Goal: Task Accomplishment & Management: Use online tool/utility

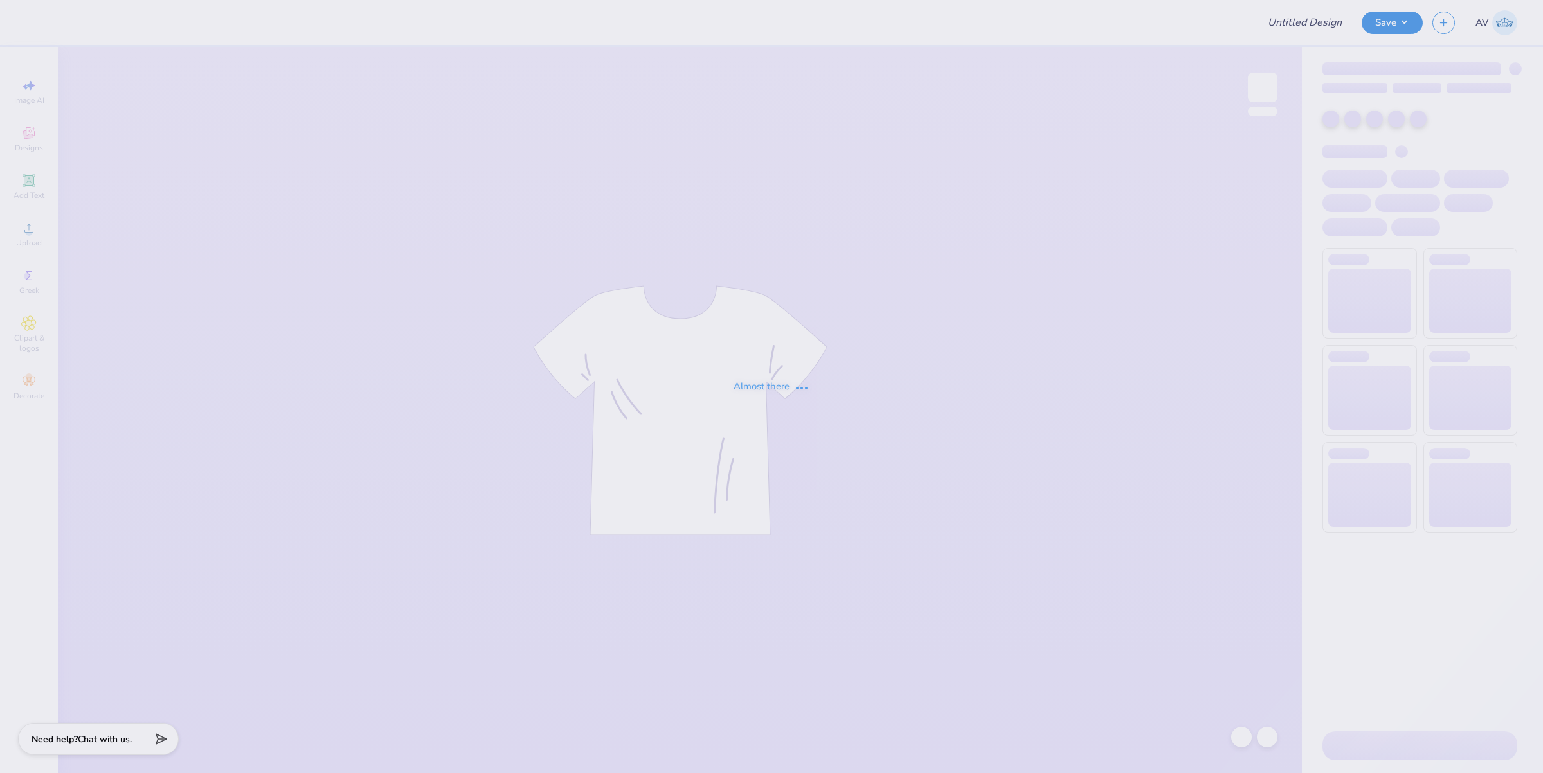
type input "St. Mary's Men's Polo"
type input "DV Love Shirts & Hoodies"
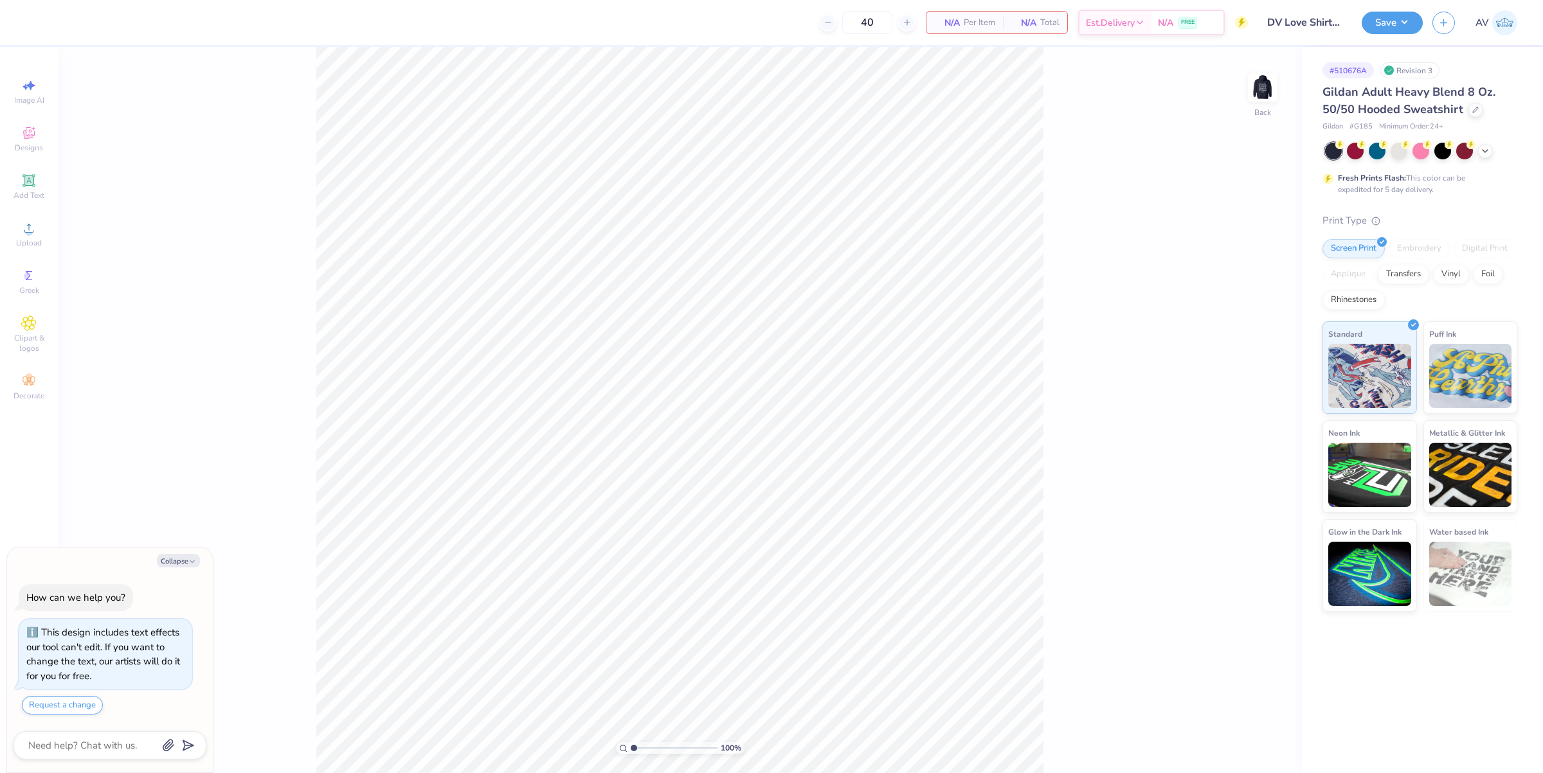
type textarea "x"
click at [1483, 150] on icon at bounding box center [1485, 150] width 10 height 10
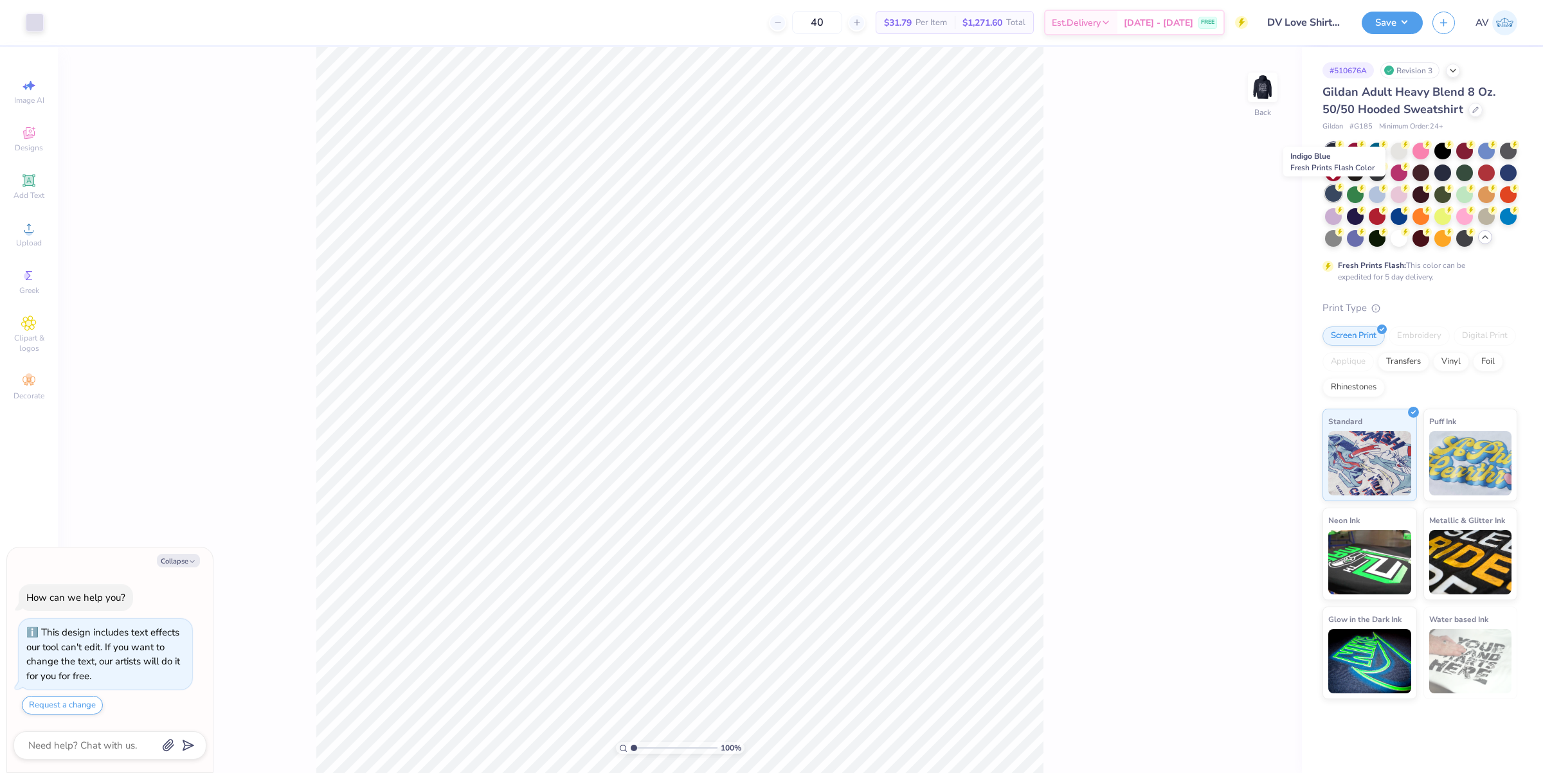
click at [1337, 198] on div at bounding box center [1333, 193] width 17 height 17
click at [1352, 197] on div at bounding box center [1355, 193] width 17 height 17
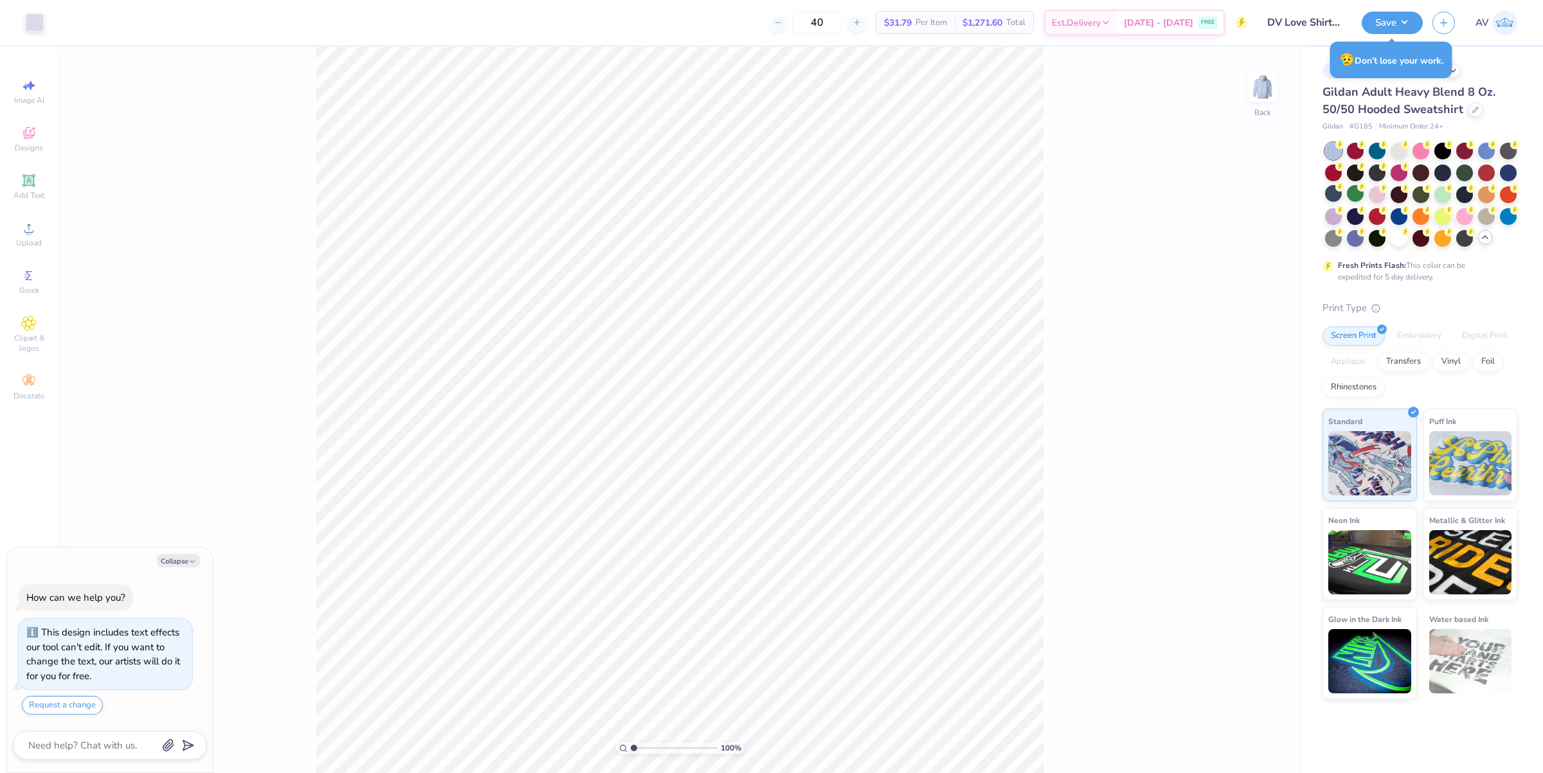
type textarea "x"
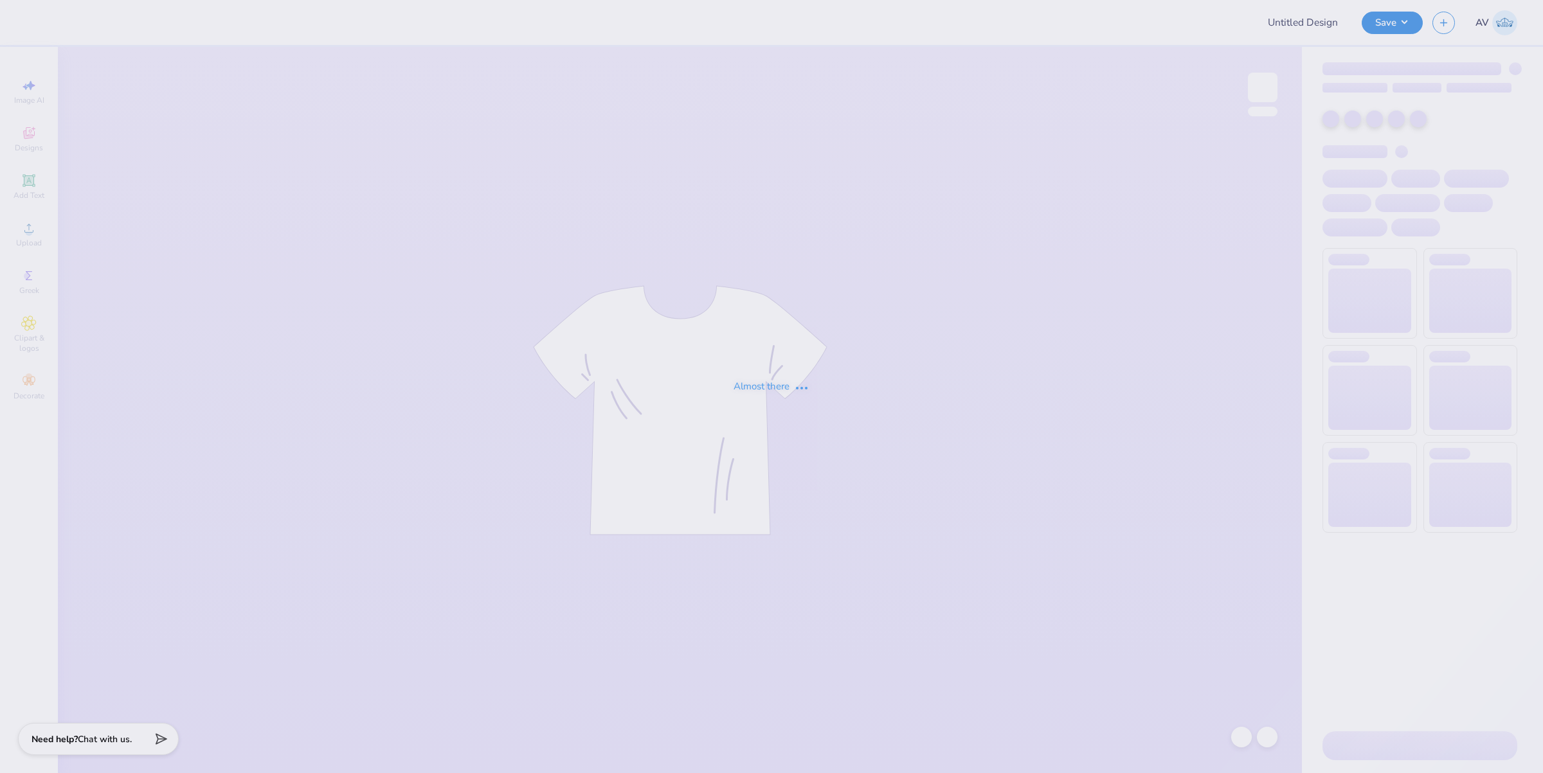
type input "Merch for [PERSON_NAME]"
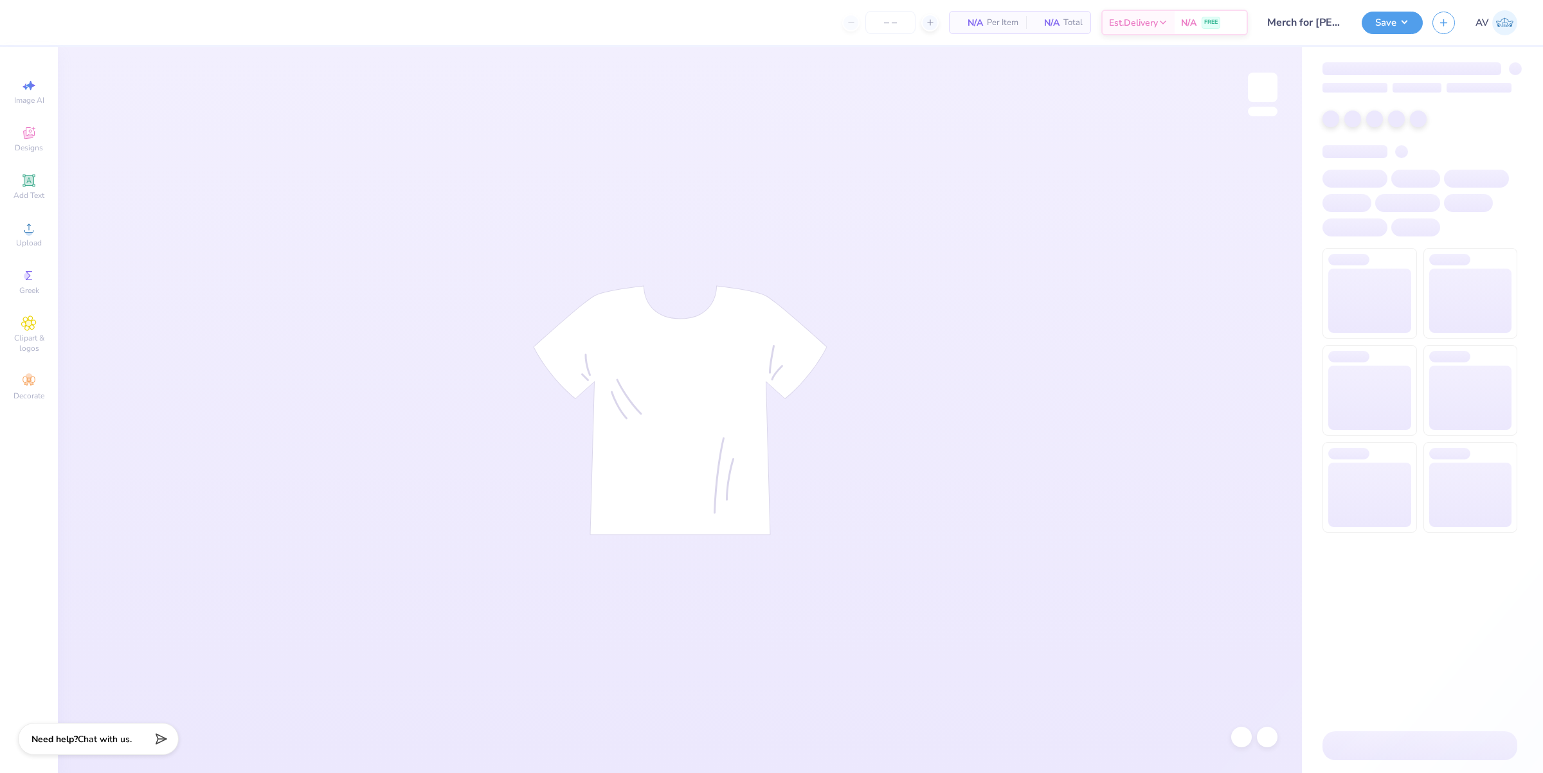
type input "24"
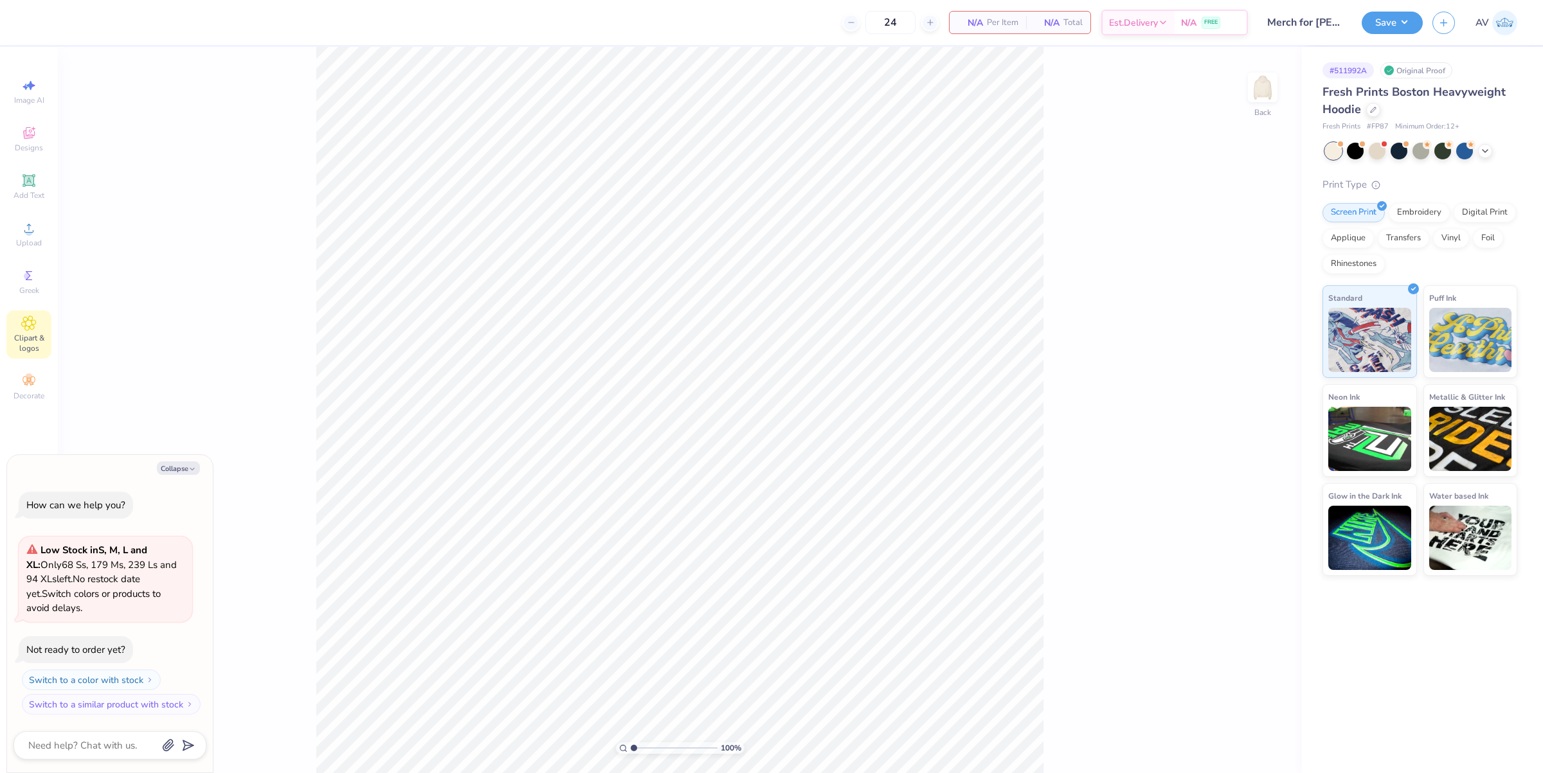
click at [32, 335] on span "Clipart & logos" at bounding box center [28, 343] width 45 height 21
type textarea "x"
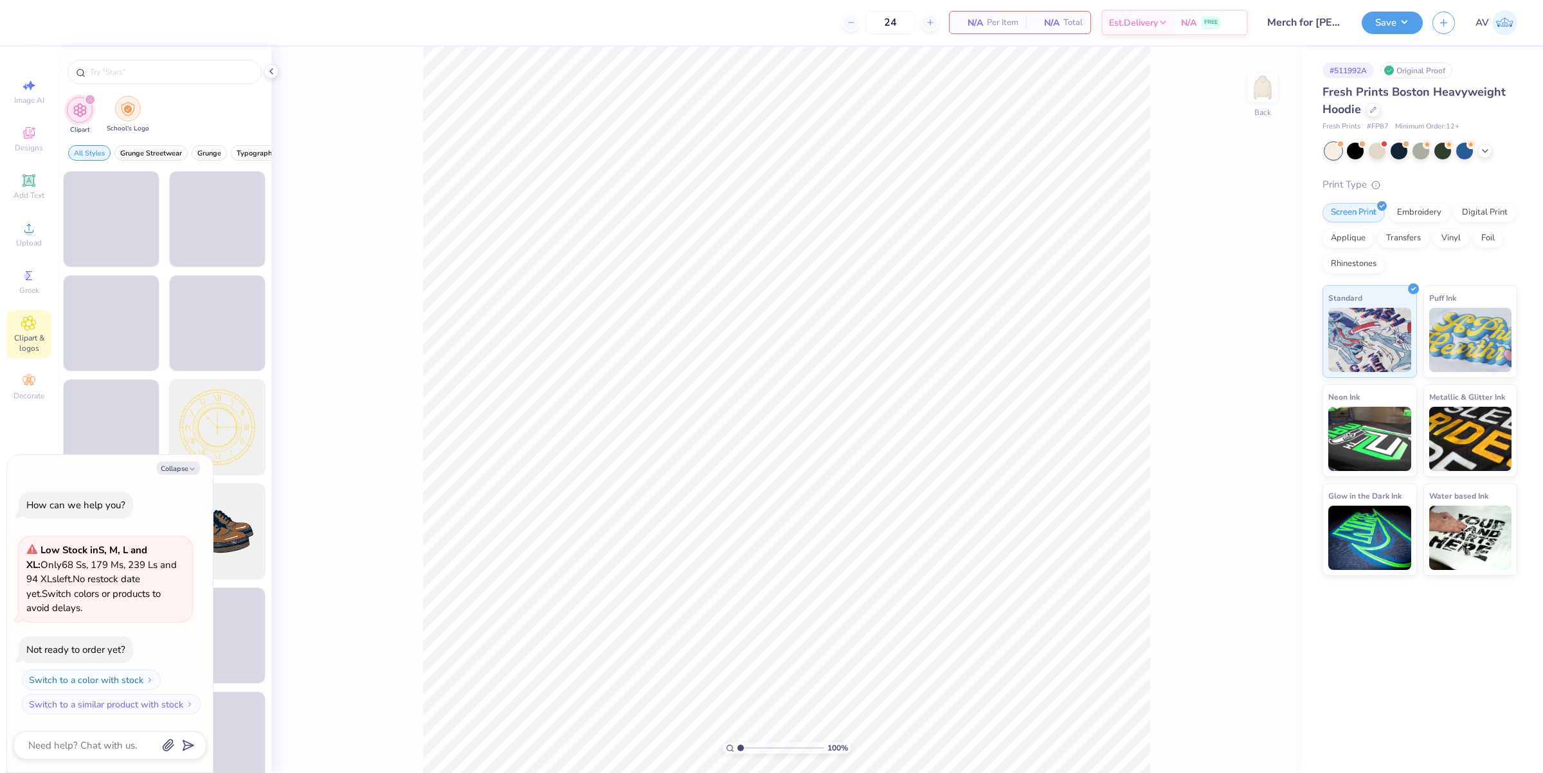
click at [130, 113] on img "filter for School's Logo" at bounding box center [128, 109] width 14 height 15
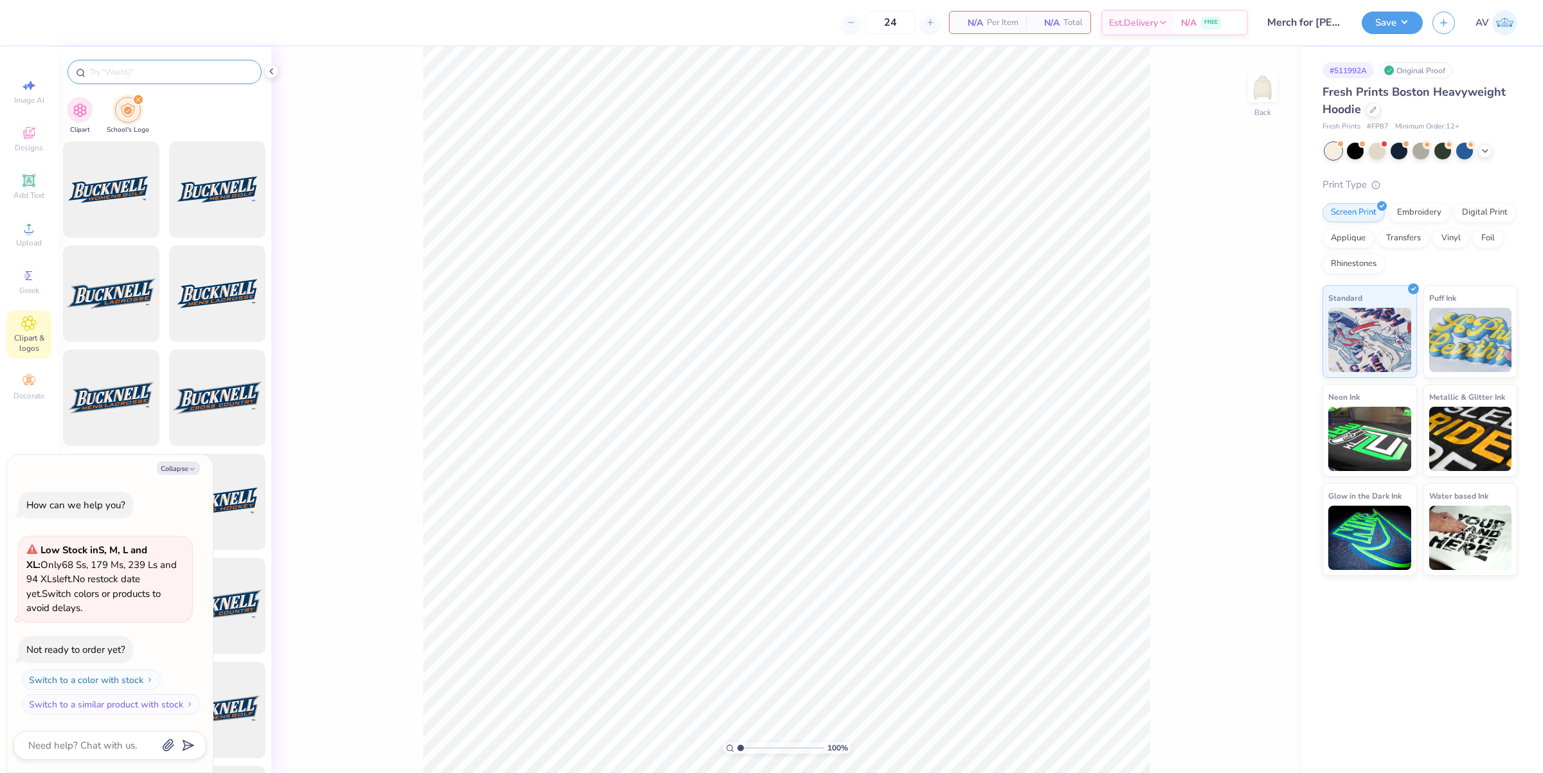
click at [171, 76] on input "text" at bounding box center [171, 72] width 165 height 13
paste input "Tampa"
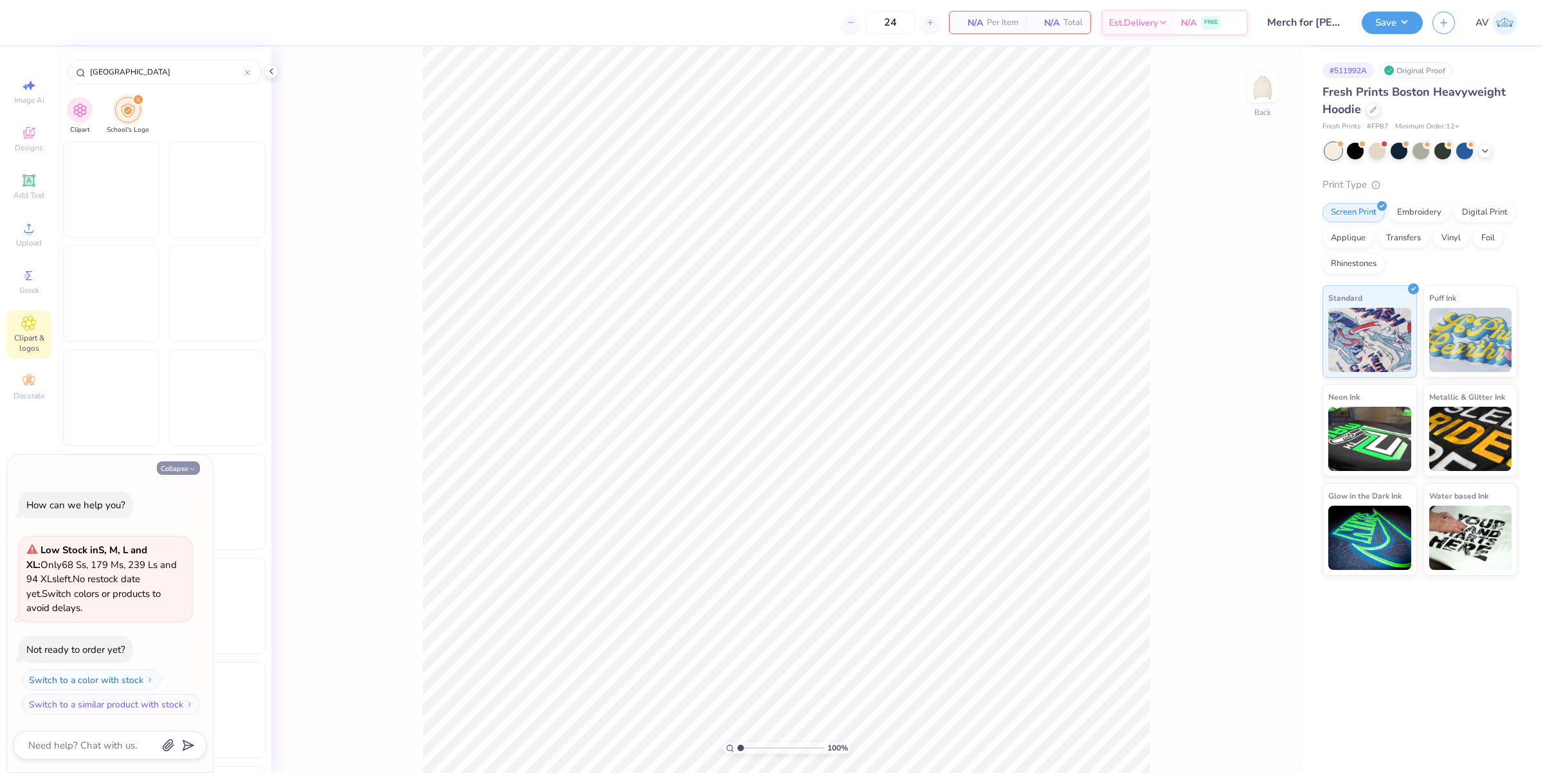
type input "Tampa"
click at [181, 468] on button "Collapse" at bounding box center [178, 469] width 43 height 14
type textarea "x"
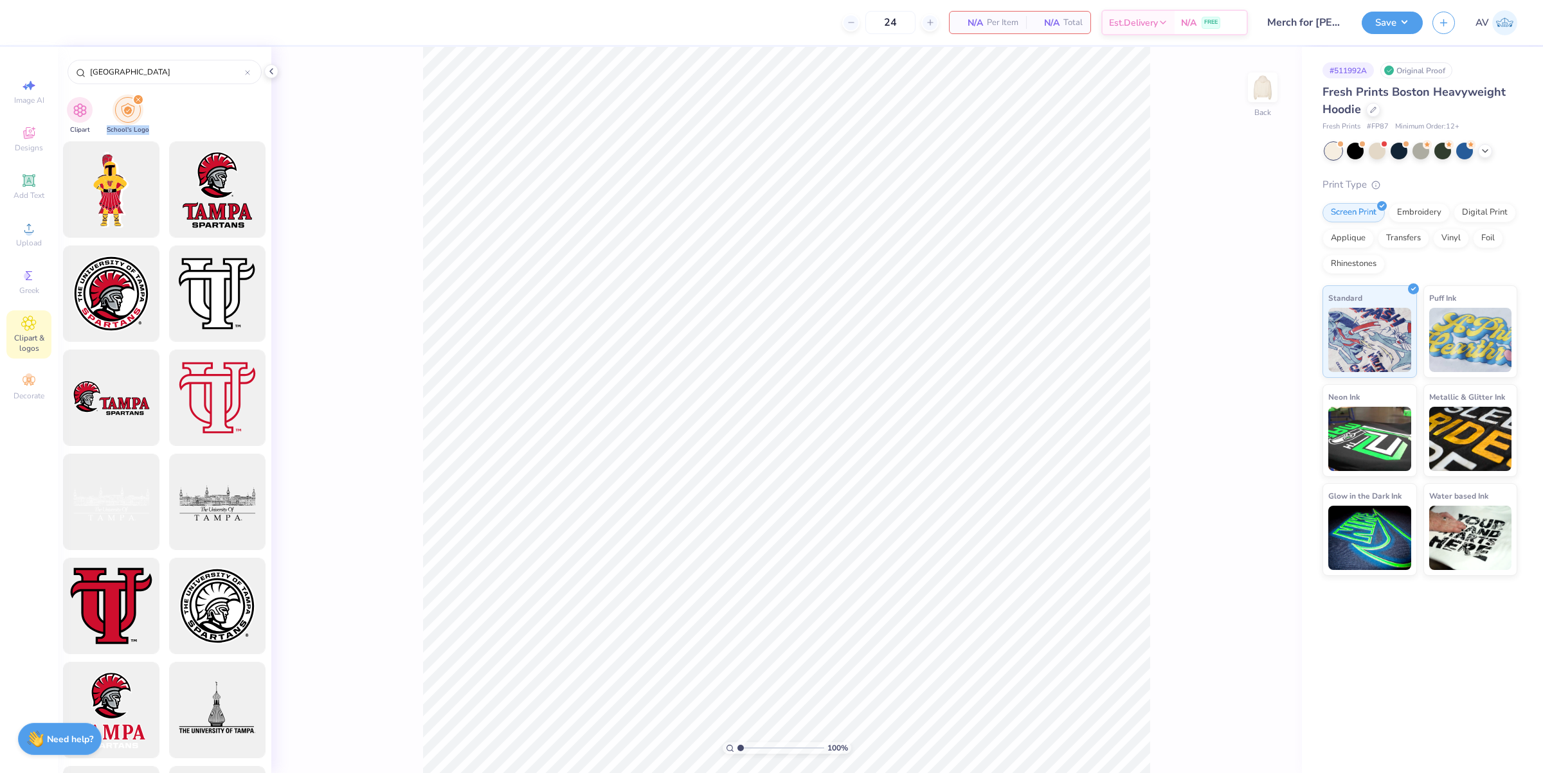
drag, startPoint x: 155, startPoint y: 129, endPoint x: 104, endPoint y: 132, distance: 50.9
click at [104, 132] on div "Clipart School's Logo" at bounding box center [164, 117] width 213 height 48
copy span "School's Logo"
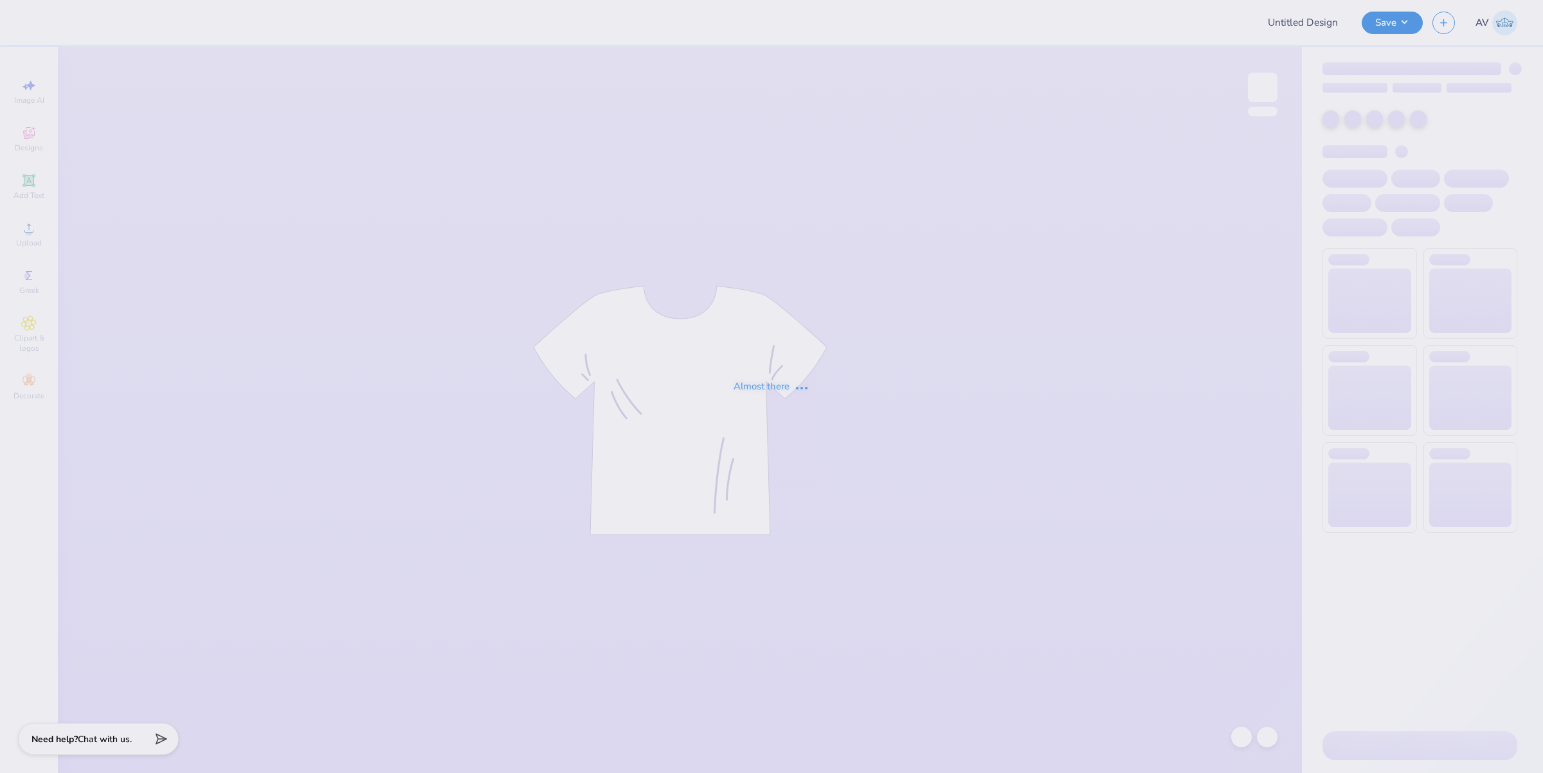
type input "Field Hockey Pinnie"
